Goal: Task Accomplishment & Management: Manage account settings

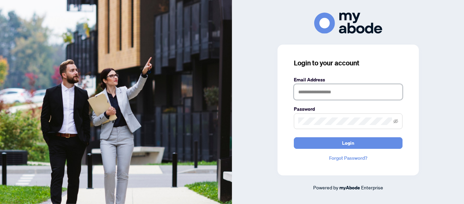
click at [321, 93] on input "text" at bounding box center [348, 92] width 109 height 16
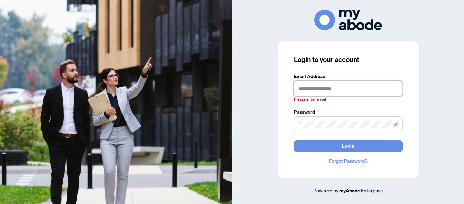
type input "**********"
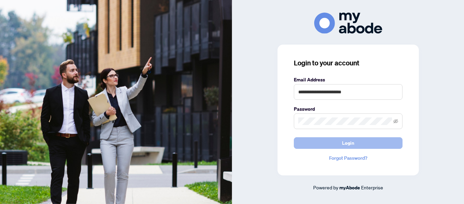
click at [351, 140] on span "Login" at bounding box center [348, 142] width 12 height 11
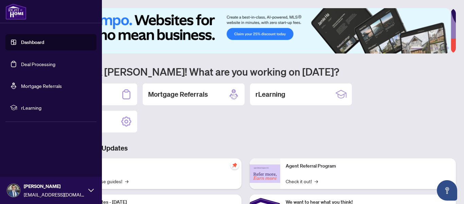
click at [24, 67] on link "Deal Processing" at bounding box center [38, 64] width 34 height 6
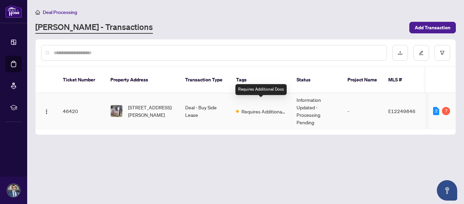
click at [254, 107] on span "Requires Additional Docs" at bounding box center [264, 110] width 44 height 7
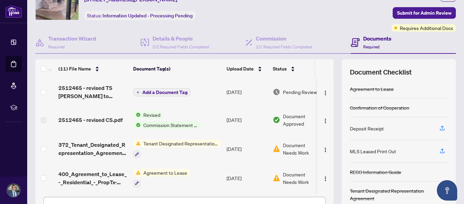
click at [298, 146] on span "Document Needs Work" at bounding box center [300, 148] width 35 height 15
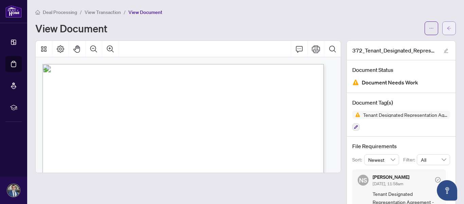
click at [447, 24] on span "button" at bounding box center [449, 28] width 5 height 11
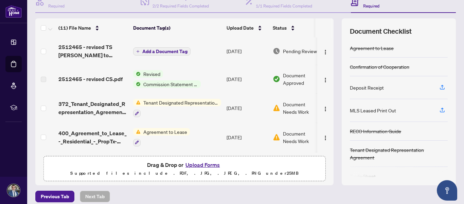
scroll to position [81, 0]
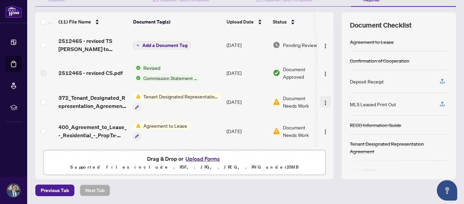
click at [323, 101] on img "button" at bounding box center [325, 102] width 5 height 5
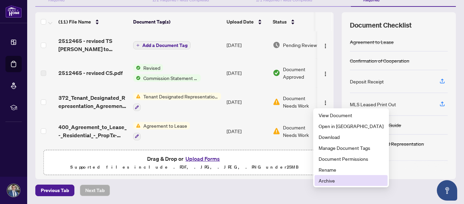
click at [331, 180] on span "Archive" at bounding box center [351, 179] width 65 height 7
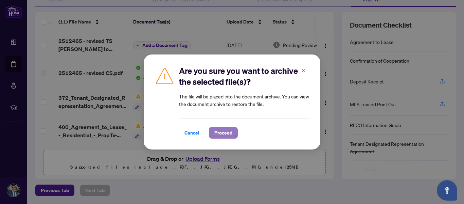
click at [219, 134] on span "Proceed" at bounding box center [223, 132] width 18 height 11
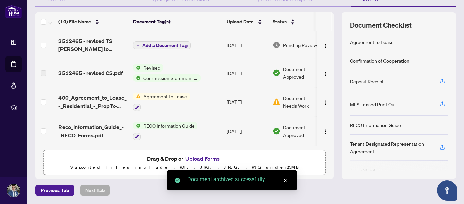
click at [202, 158] on button "Upload Forms" at bounding box center [202, 158] width 38 height 9
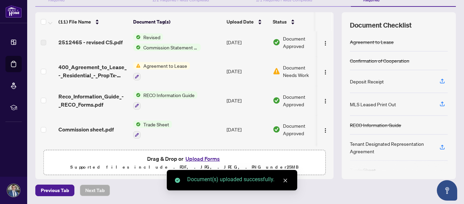
scroll to position [34, 0]
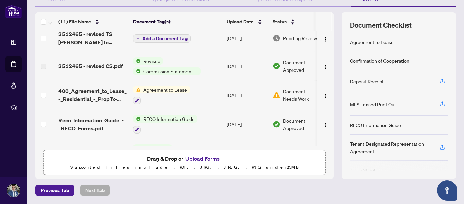
click at [294, 98] on span "Document Needs Work" at bounding box center [300, 94] width 35 height 15
